Goal: Transaction & Acquisition: Subscribe to service/newsletter

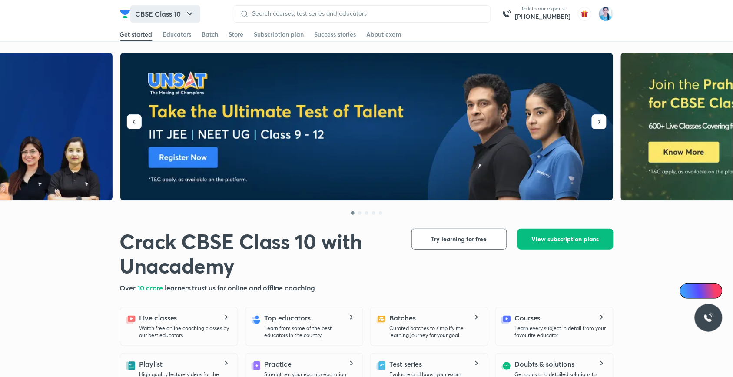
click at [196, 10] on button "CBSE Class 10" at bounding box center [165, 13] width 70 height 17
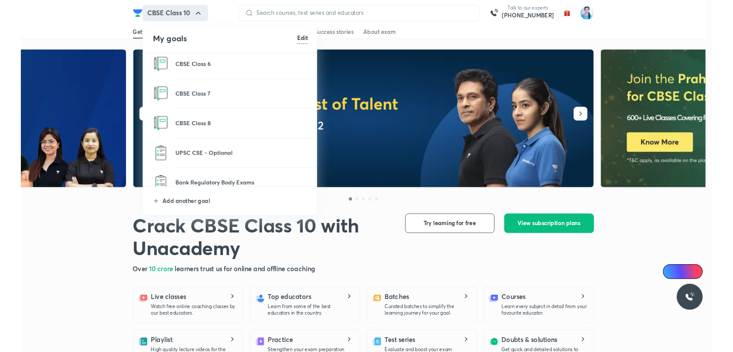
scroll to position [608, 0]
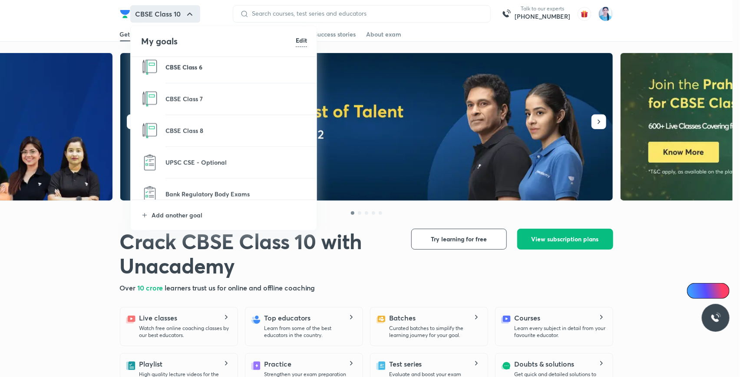
click at [189, 63] on p "CBSE Class 6" at bounding box center [236, 67] width 142 height 9
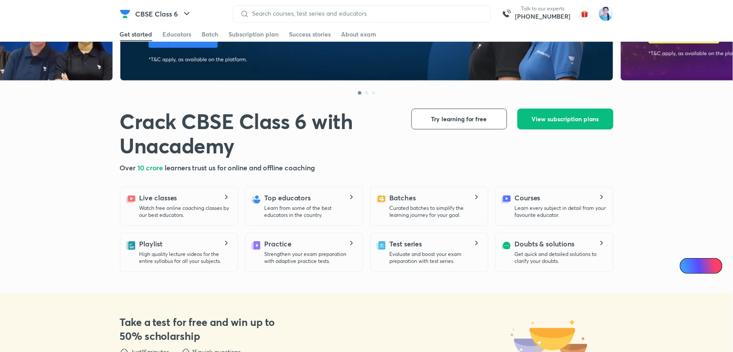
scroll to position [87, 0]
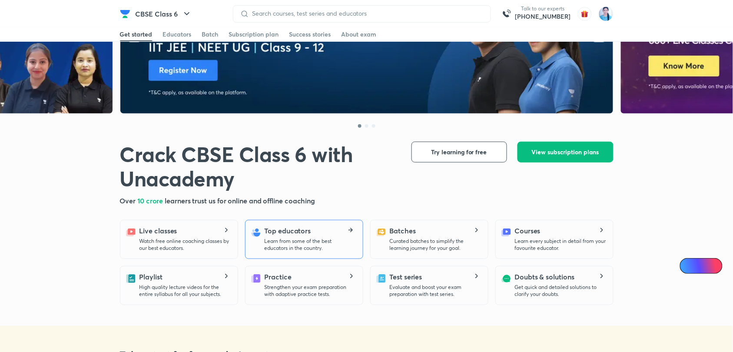
click at [350, 227] on div "Top educators Learn from some of the best educators in the country." at bounding box center [310, 238] width 91 height 26
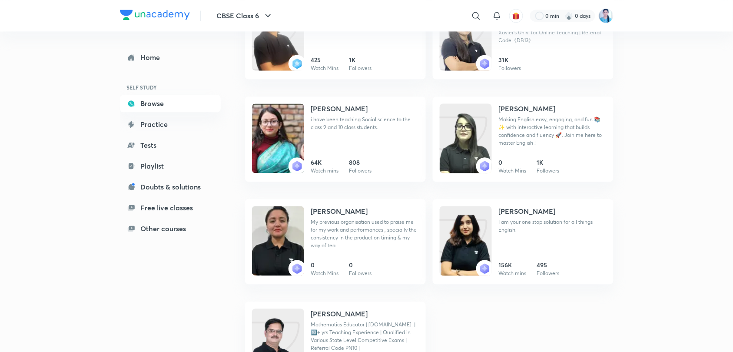
scroll to position [529, 0]
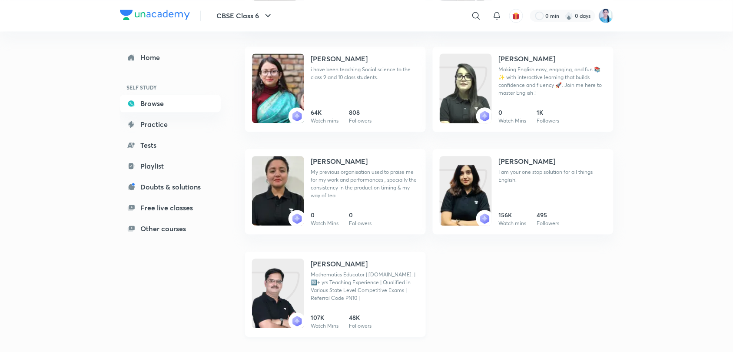
click at [332, 264] on h4 "Prashant Nikam" at bounding box center [339, 263] width 57 height 10
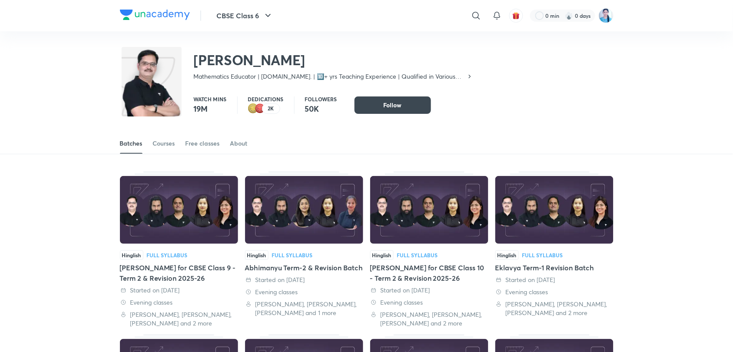
click at [469, 76] on icon at bounding box center [469, 76] width 7 height 7
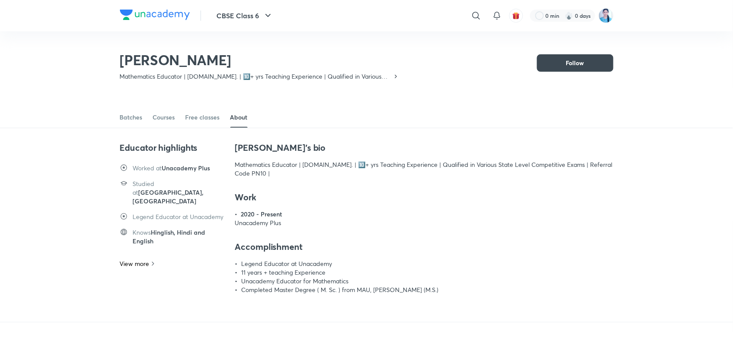
scroll to position [38, 0]
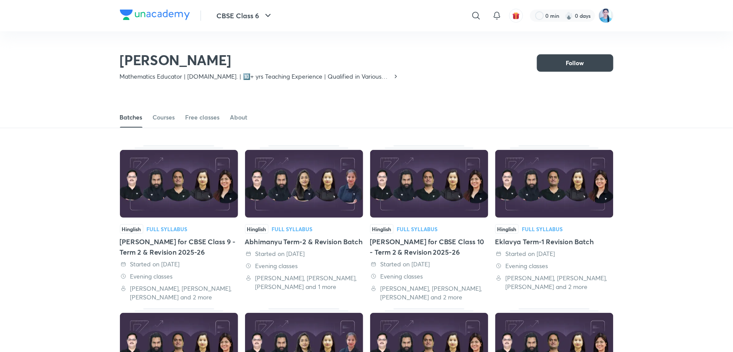
scroll to position [38, 0]
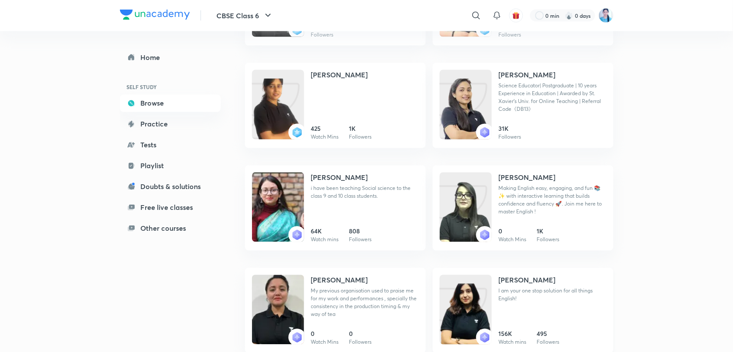
scroll to position [355, 0]
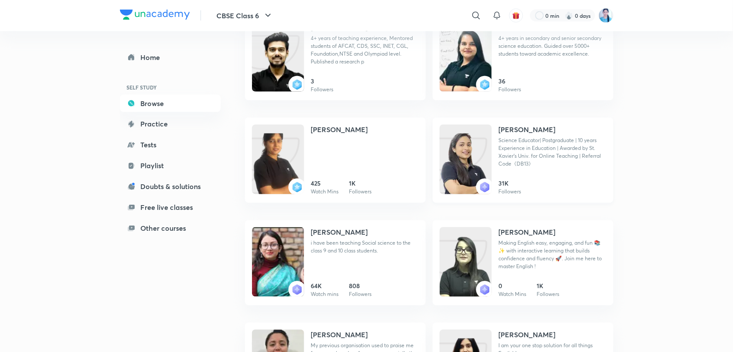
click at [526, 134] on h4 "Diksha Bhuwalka" at bounding box center [527, 130] width 57 height 10
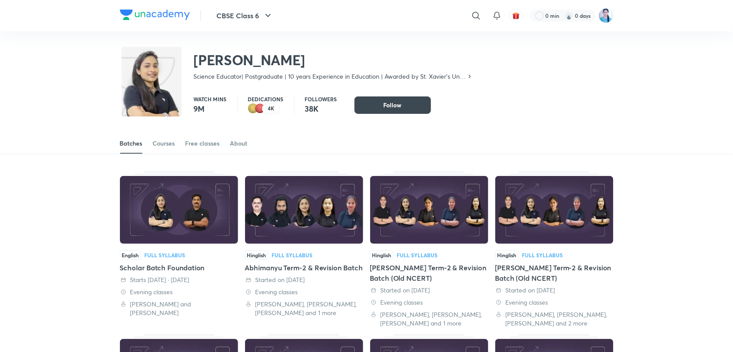
click at [470, 77] on icon at bounding box center [469, 76] width 7 height 7
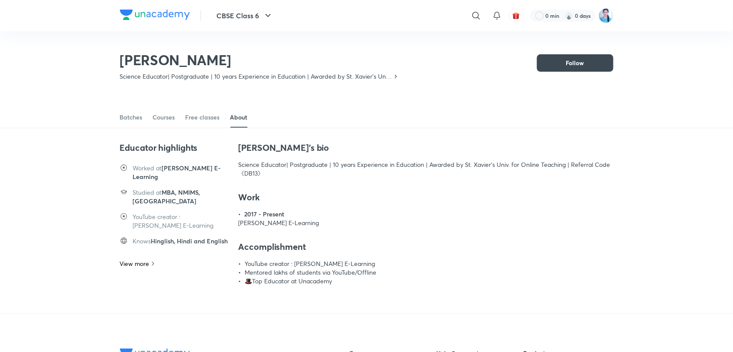
scroll to position [38, 0]
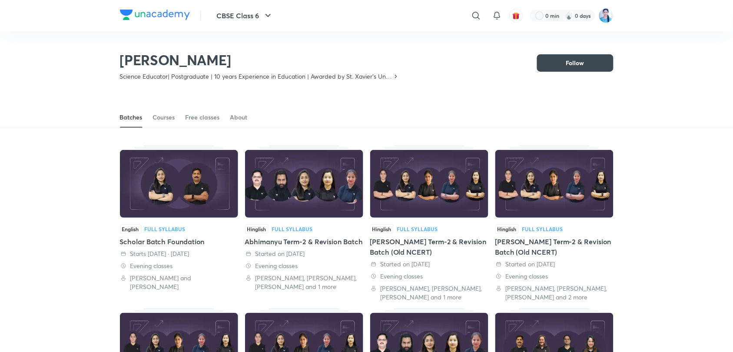
scroll to position [38, 0]
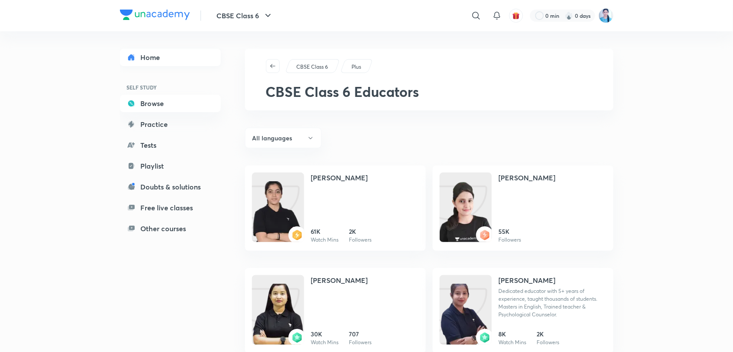
click at [156, 65] on link "Home" at bounding box center [170, 57] width 101 height 17
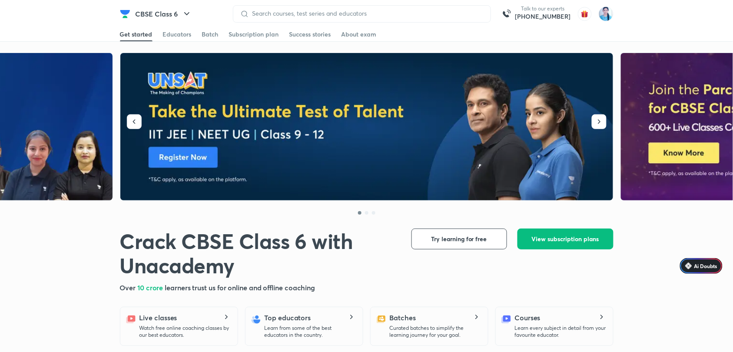
scroll to position [174, 0]
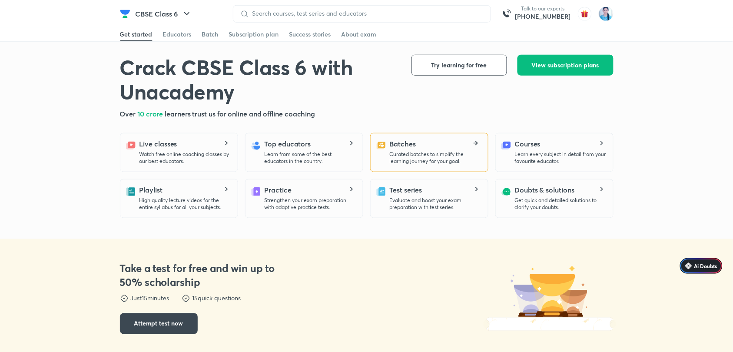
click at [473, 139] on div "Batches Curated batches to simplify the learning journey for your goal." at bounding box center [435, 152] width 91 height 26
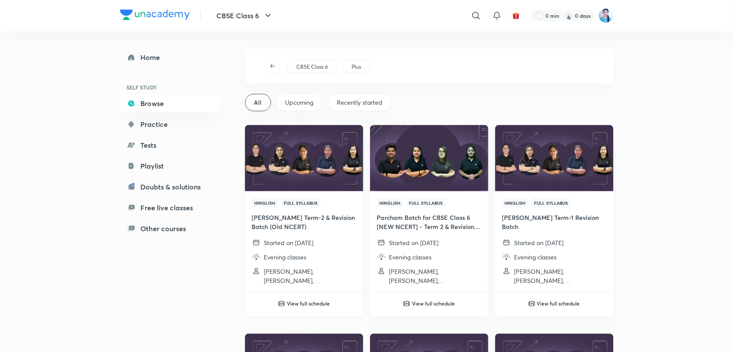
click at [307, 160] on img at bounding box center [304, 157] width 120 height 67
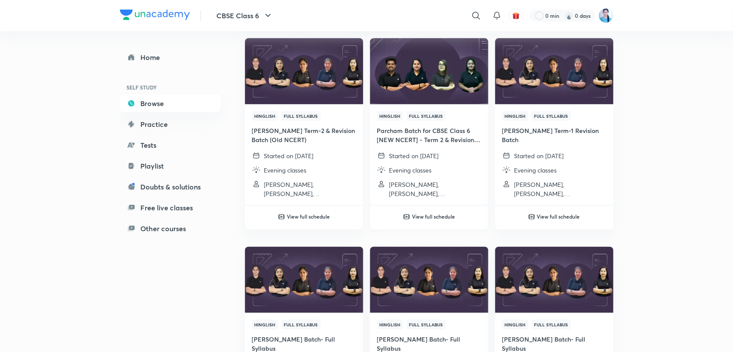
click at [426, 90] on img at bounding box center [429, 70] width 120 height 67
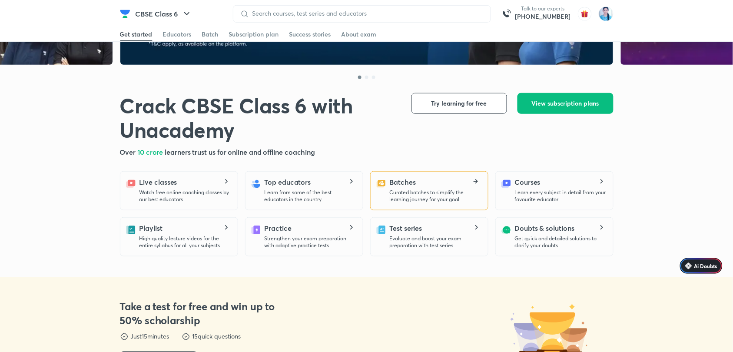
scroll to position [174, 0]
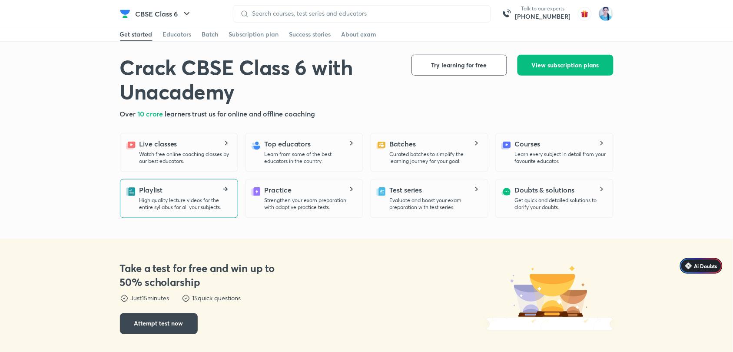
click at [222, 189] on icon at bounding box center [225, 189] width 10 height 5
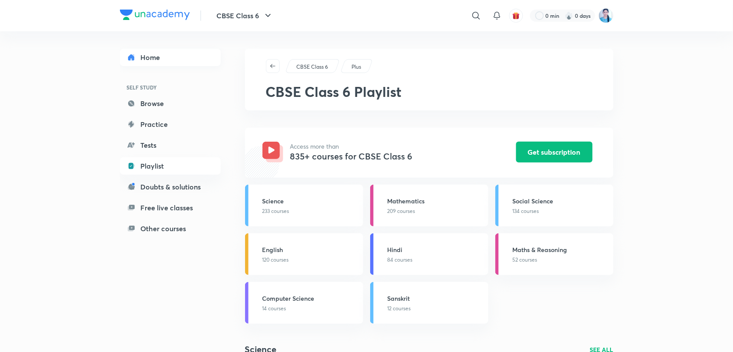
click at [153, 55] on link "Home" at bounding box center [170, 57] width 101 height 17
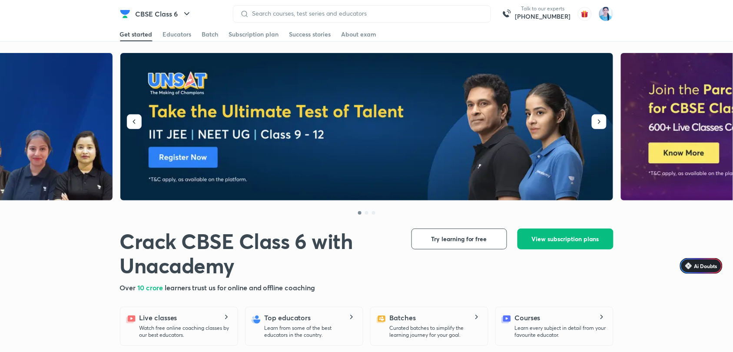
scroll to position [174, 0]
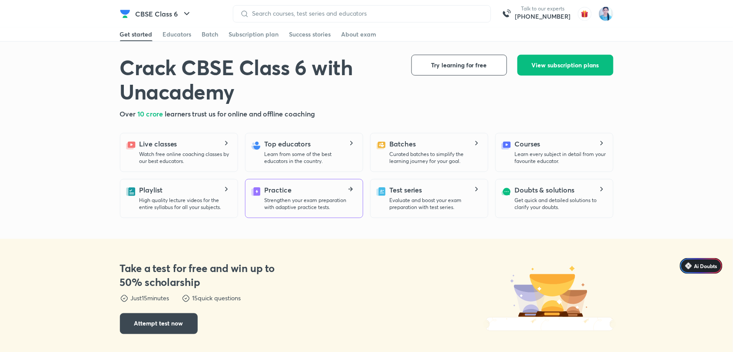
click at [352, 191] on icon at bounding box center [350, 189] width 10 height 5
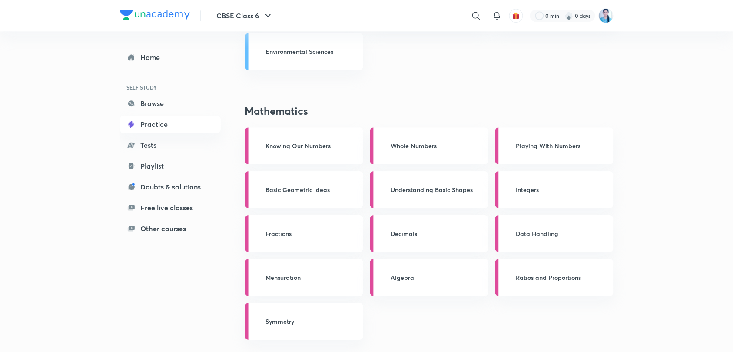
scroll to position [658, 0]
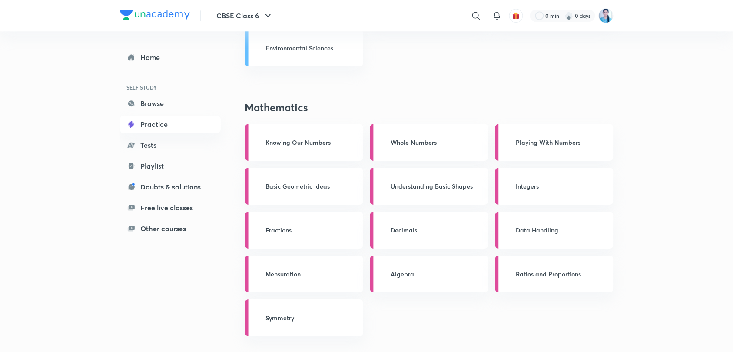
click at [303, 145] on p "Knowing Our Numbers" at bounding box center [307, 142] width 83 height 9
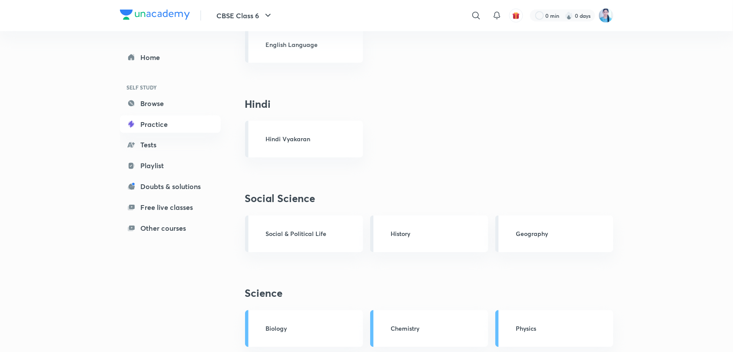
scroll to position [310, 0]
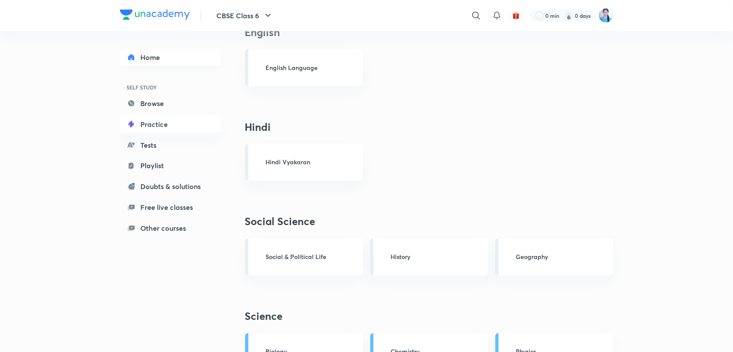
click at [148, 55] on link "Home" at bounding box center [170, 57] width 101 height 17
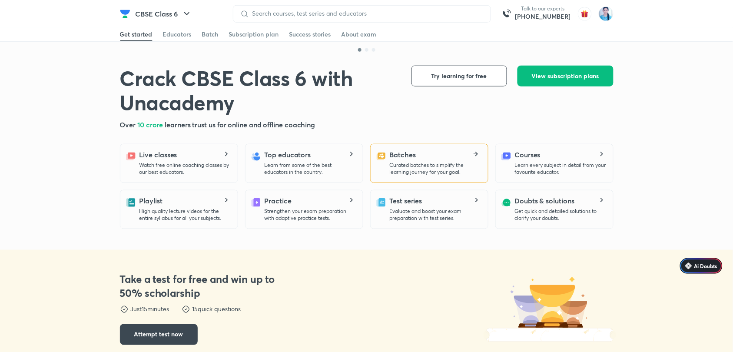
scroll to position [174, 0]
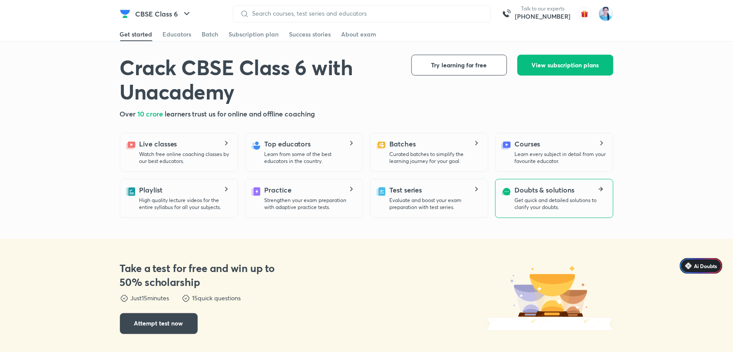
click at [599, 190] on icon at bounding box center [600, 189] width 10 height 5
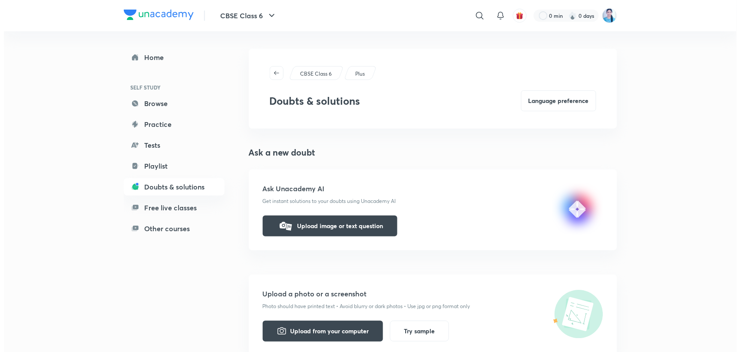
scroll to position [19, 0]
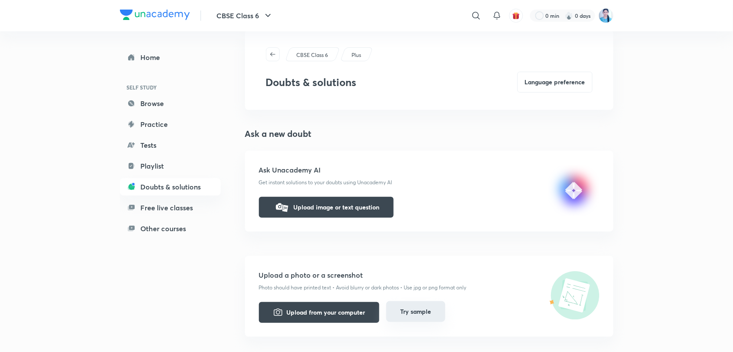
click at [403, 311] on button "Try sample" at bounding box center [415, 311] width 59 height 21
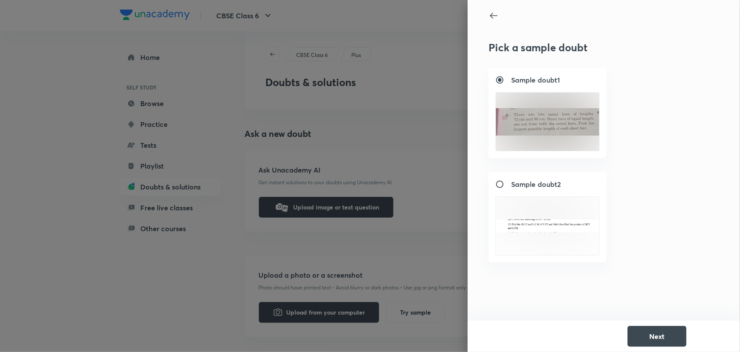
click at [550, 125] on img at bounding box center [547, 122] width 103 height 58
click at [531, 113] on img at bounding box center [547, 122] width 103 height 58
click at [655, 341] on button "Next" at bounding box center [657, 335] width 59 height 21
click at [654, 339] on button "Next" at bounding box center [657, 335] width 59 height 21
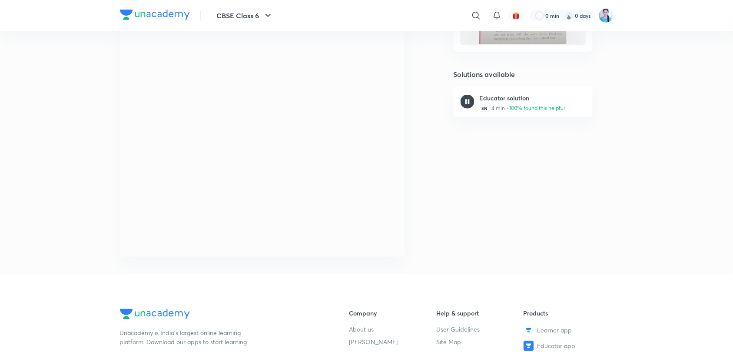
scroll to position [87, 0]
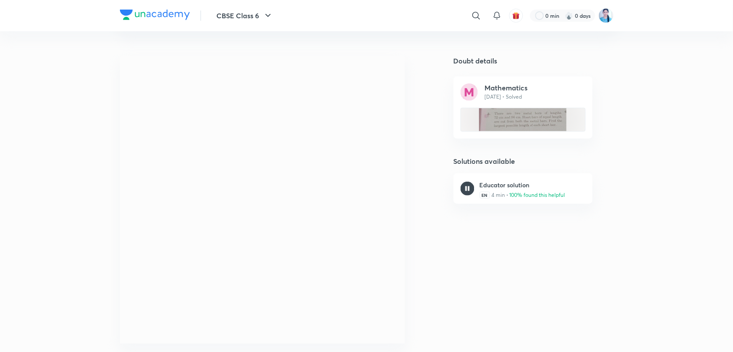
click at [122, 13] on img at bounding box center [155, 15] width 70 height 10
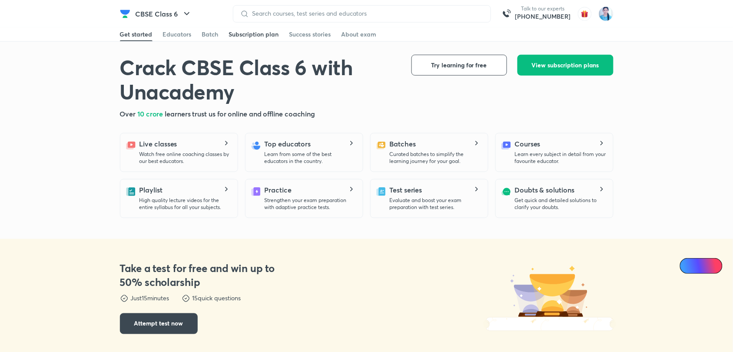
click at [255, 32] on div "Subscription plan" at bounding box center [254, 34] width 50 height 9
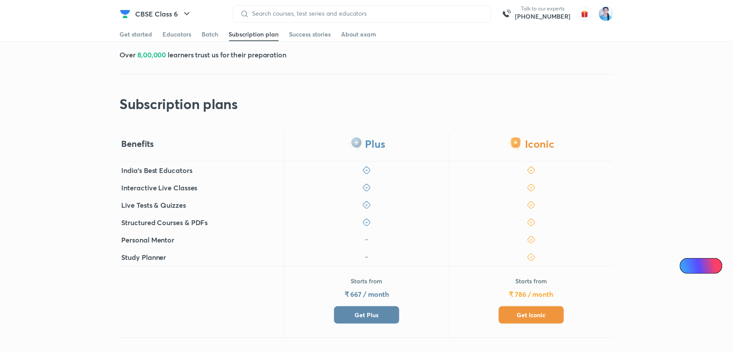
scroll to position [174, 0]
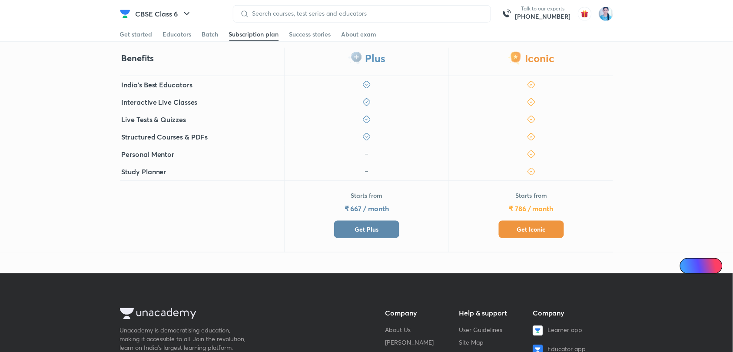
click at [526, 231] on span "Get Iconic" at bounding box center [531, 229] width 29 height 9
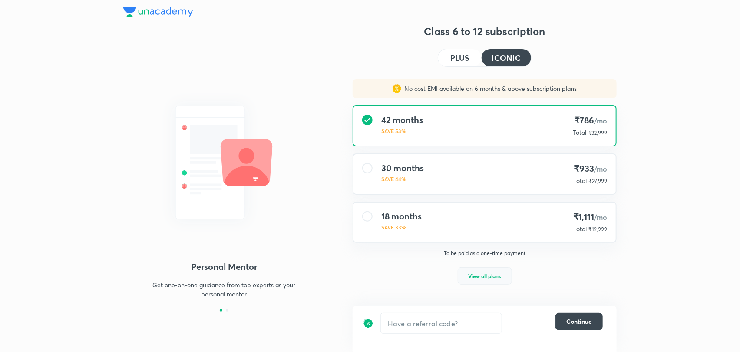
click at [478, 275] on span "View all plans" at bounding box center [485, 275] width 33 height 9
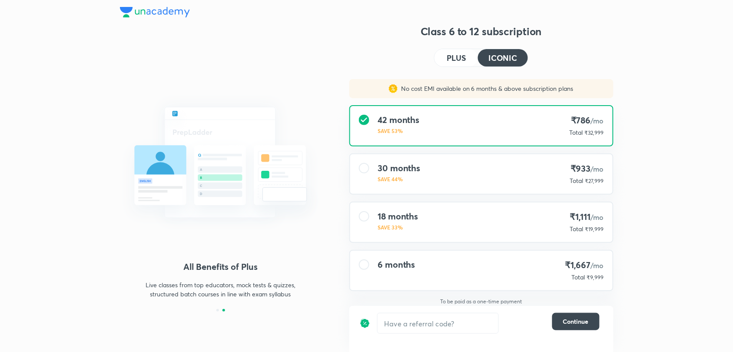
scroll to position [1, 0]
click at [438, 325] on input "text" at bounding box center [437, 323] width 121 height 20
type input "una10"
click at [484, 324] on h6 "Apply" at bounding box center [482, 323] width 17 height 9
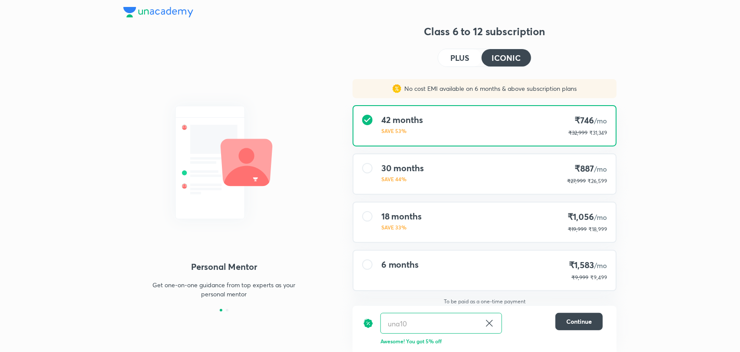
click at [426, 171] on div "30 months SAVE 44% ₹887 /mo ₹27,999 ₹26,599" at bounding box center [485, 174] width 262 height 40
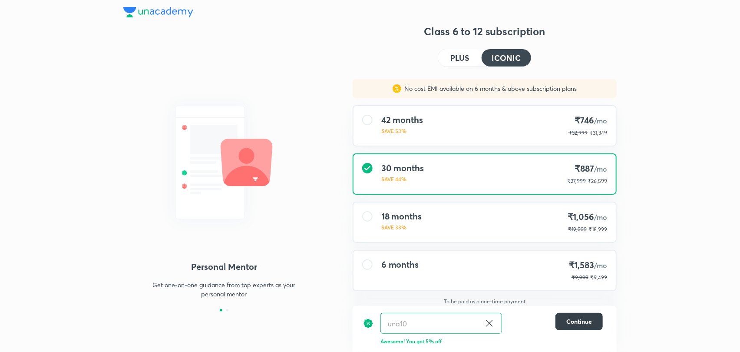
click at [577, 326] on button "Continue" at bounding box center [579, 321] width 47 height 17
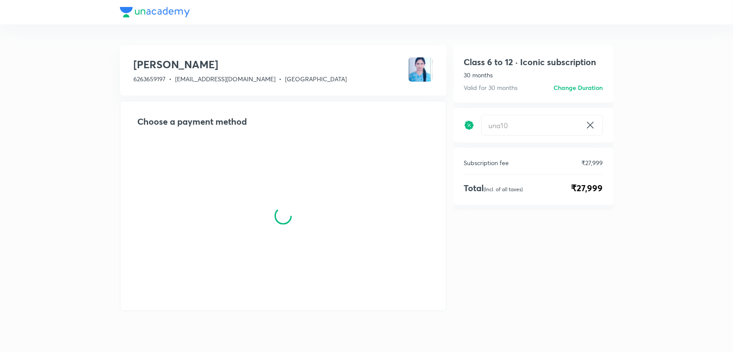
click at [577, 321] on div "Class 6 to 12 · Iconic subscription 30 months Valid for 30 months Change durati…" at bounding box center [533, 206] width 160 height 323
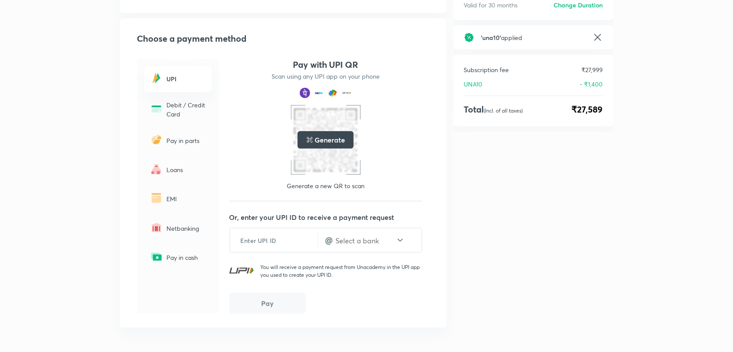
scroll to position [87, 0]
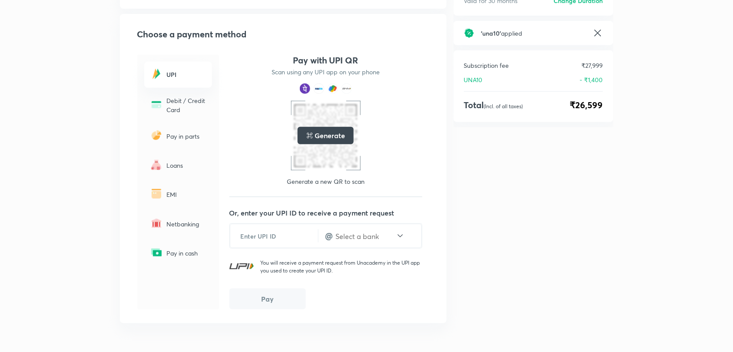
click at [177, 195] on p "EMI" at bounding box center [187, 194] width 40 height 9
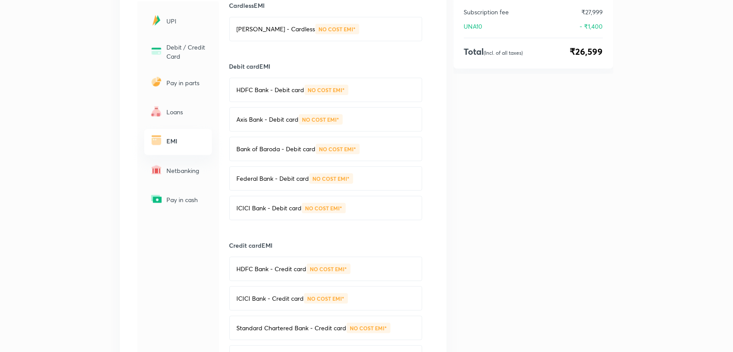
scroll to position [261, 0]
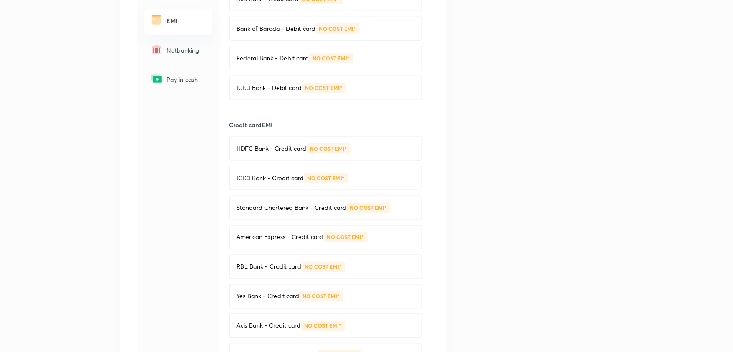
click at [517, 71] on div "[PERSON_NAME] 6263659197 • [EMAIL_ADDRESS][DOMAIN_NAME] • Madhya Pradesh Choose…" at bounding box center [366, 156] width 493 height 751
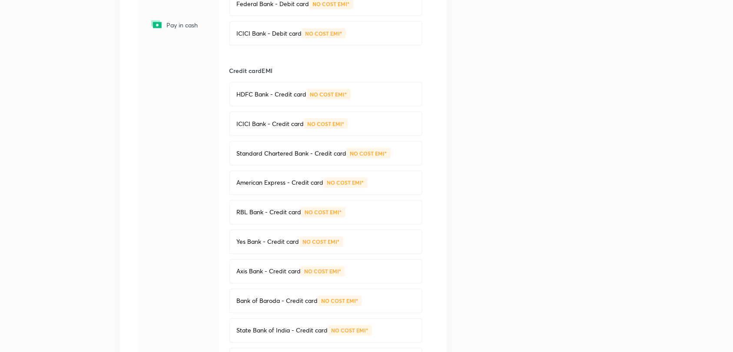
scroll to position [434, 0]
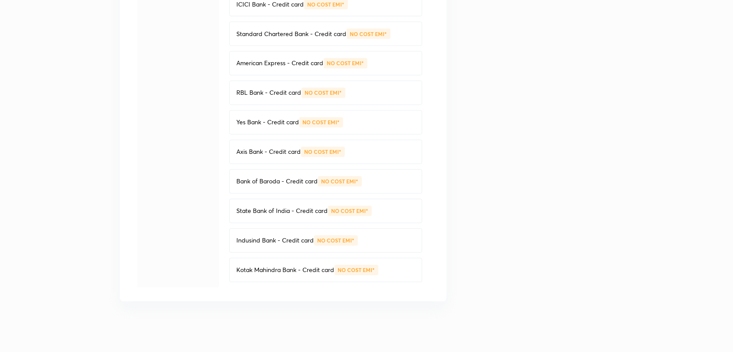
drag, startPoint x: 280, startPoint y: 215, endPoint x: 265, endPoint y: 257, distance: 45.2
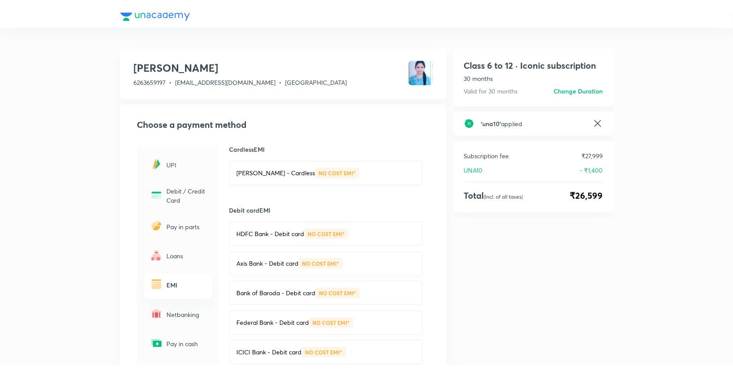
scroll to position [0, 0]
